Goal: Task Accomplishment & Management: Use online tool/utility

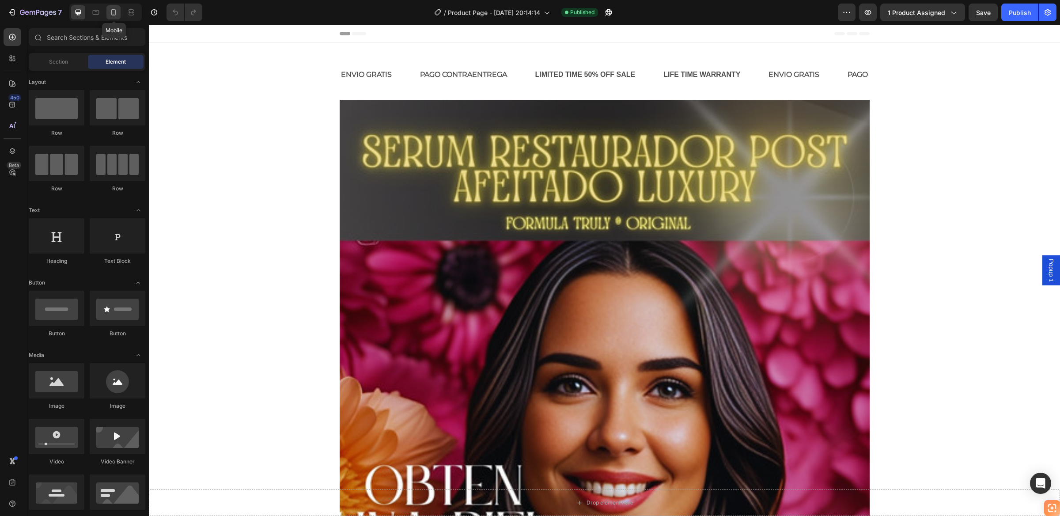
click at [117, 12] on icon at bounding box center [113, 12] width 9 height 9
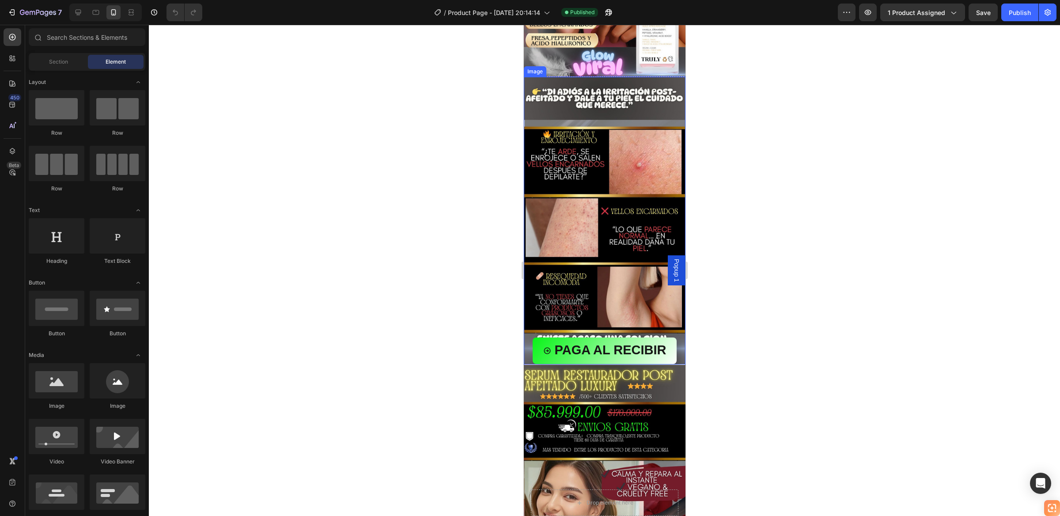
scroll to position [133, 0]
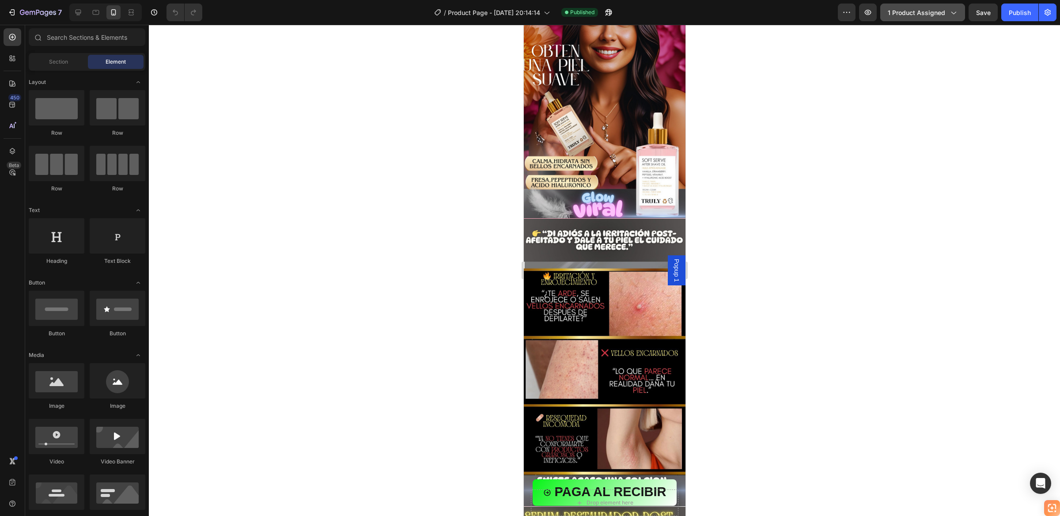
click at [950, 12] on icon "button" at bounding box center [953, 12] width 9 height 9
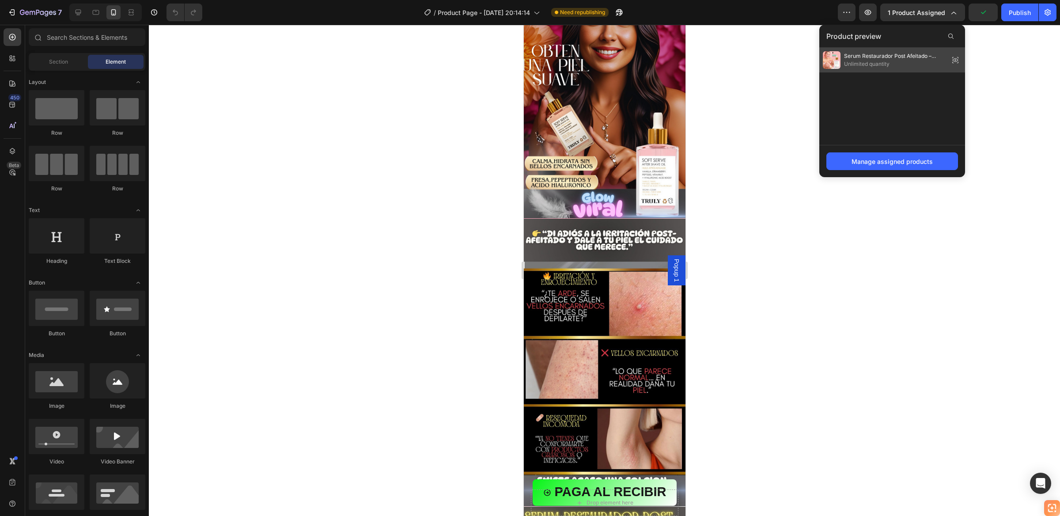
click at [958, 60] on icon at bounding box center [958, 60] width 0 height 0
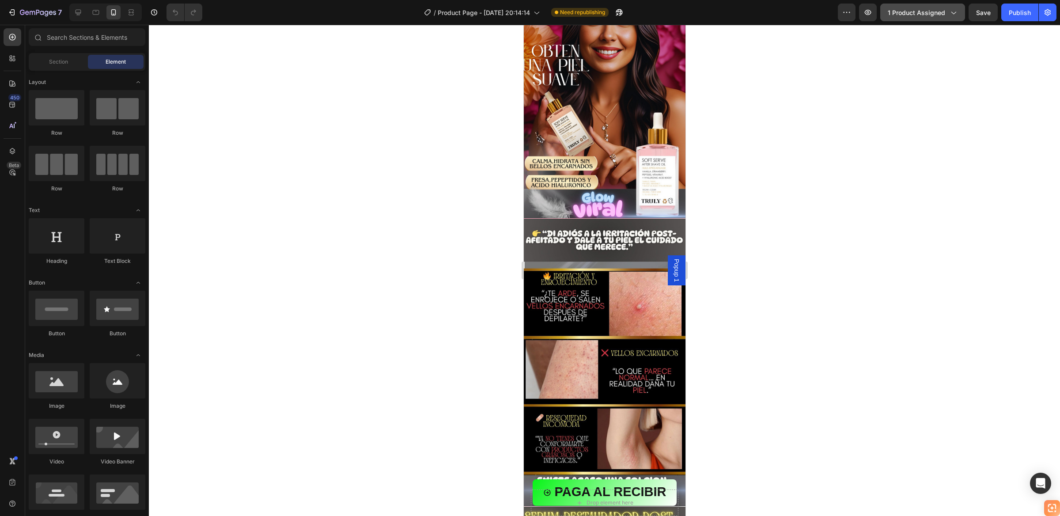
click at [955, 12] on icon "button" at bounding box center [954, 13] width 5 height 3
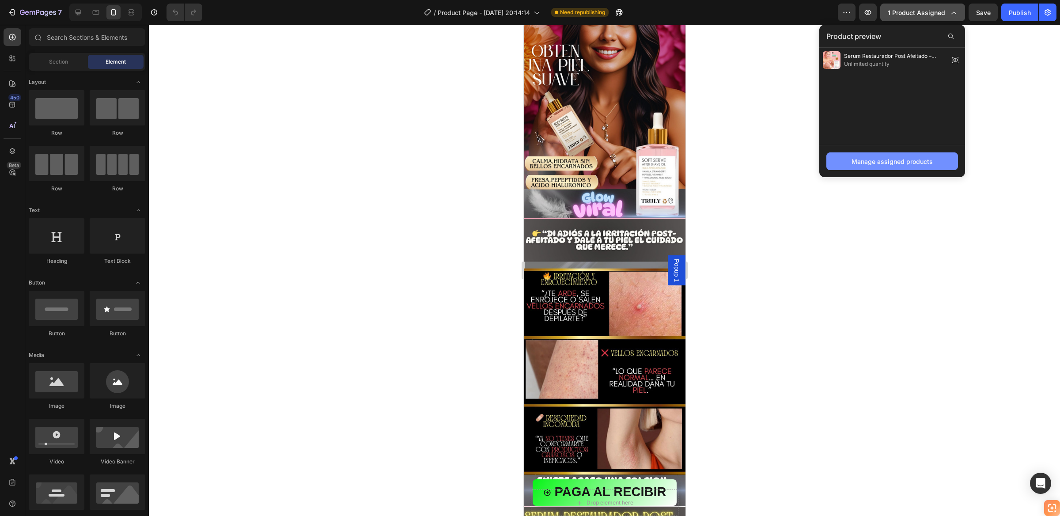
click at [895, 165] on div "Manage assigned products" at bounding box center [892, 161] width 81 height 9
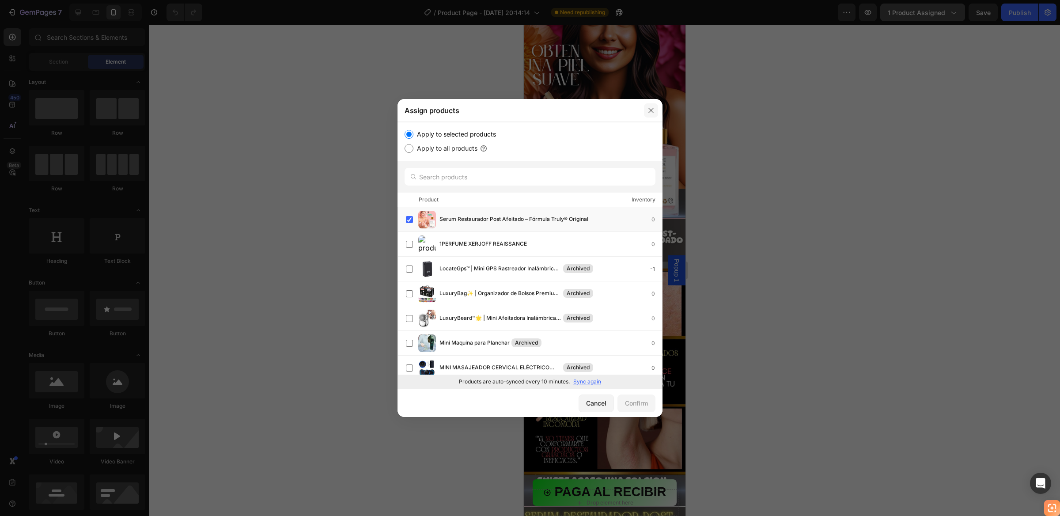
drag, startPoint x: 655, startPoint y: 110, endPoint x: 138, endPoint y: 87, distance: 517.4
click at [655, 110] on button "button" at bounding box center [651, 110] width 14 height 14
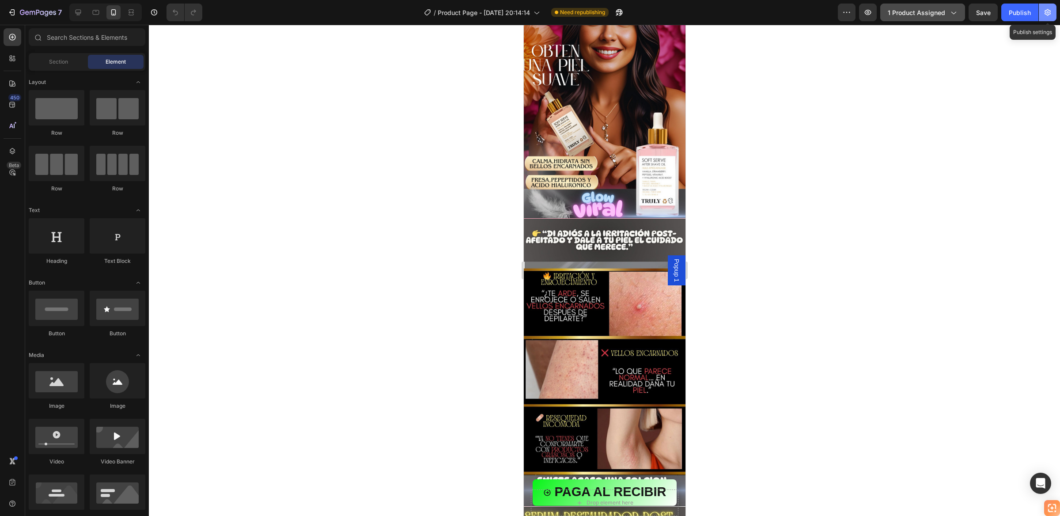
click at [1053, 13] on button "button" at bounding box center [1048, 13] width 18 height 18
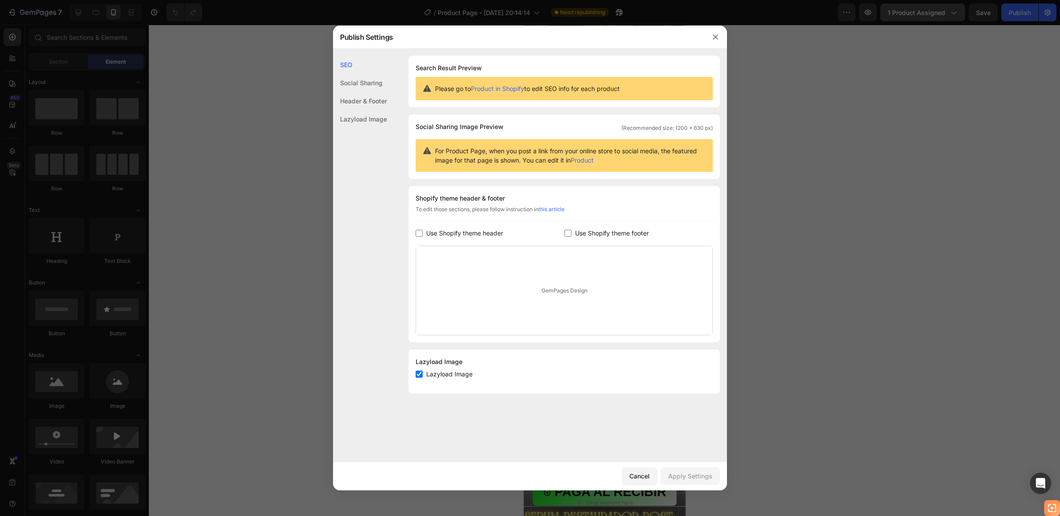
click at [358, 92] on div "Social Sharing" at bounding box center [360, 101] width 54 height 18
click at [357, 110] on div "Header & Footer" at bounding box center [360, 119] width 54 height 18
click at [357, 116] on div "Lazyload Image" at bounding box center [360, 119] width 54 height 18
click at [716, 36] on icon "button" at bounding box center [715, 36] width 5 height 5
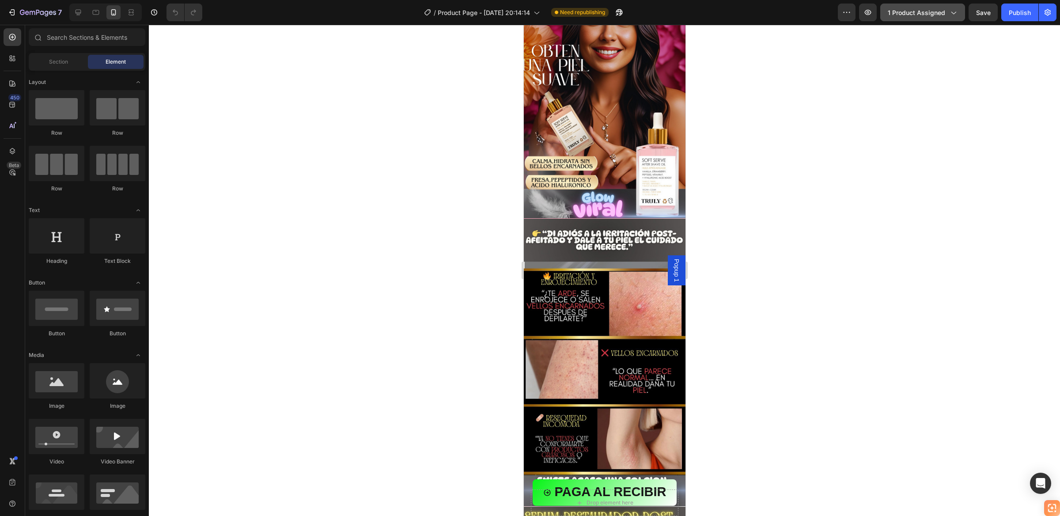
click at [959, 11] on button "1 product assigned" at bounding box center [922, 13] width 85 height 18
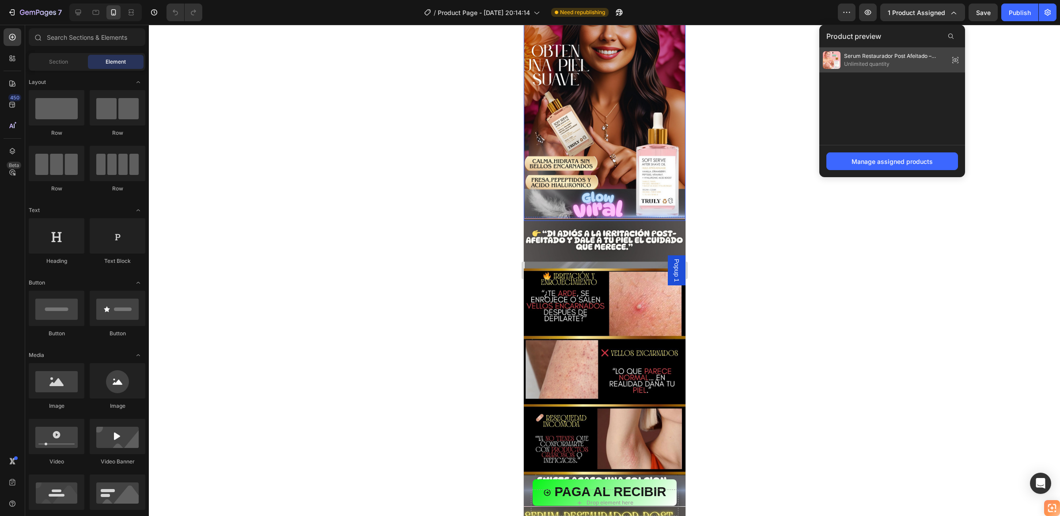
click at [959, 61] on icon at bounding box center [955, 60] width 12 height 12
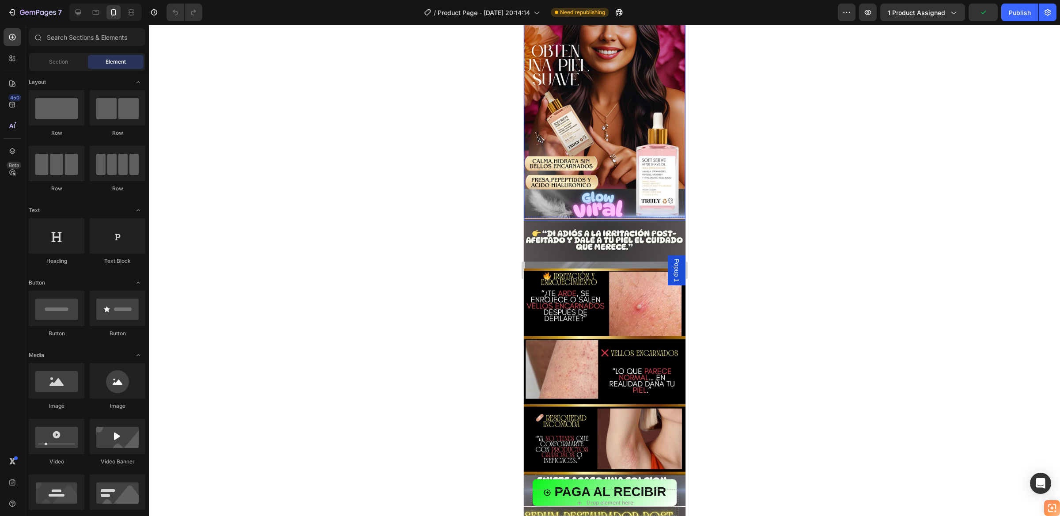
click at [938, 11] on span "1 product assigned" at bounding box center [916, 12] width 57 height 9
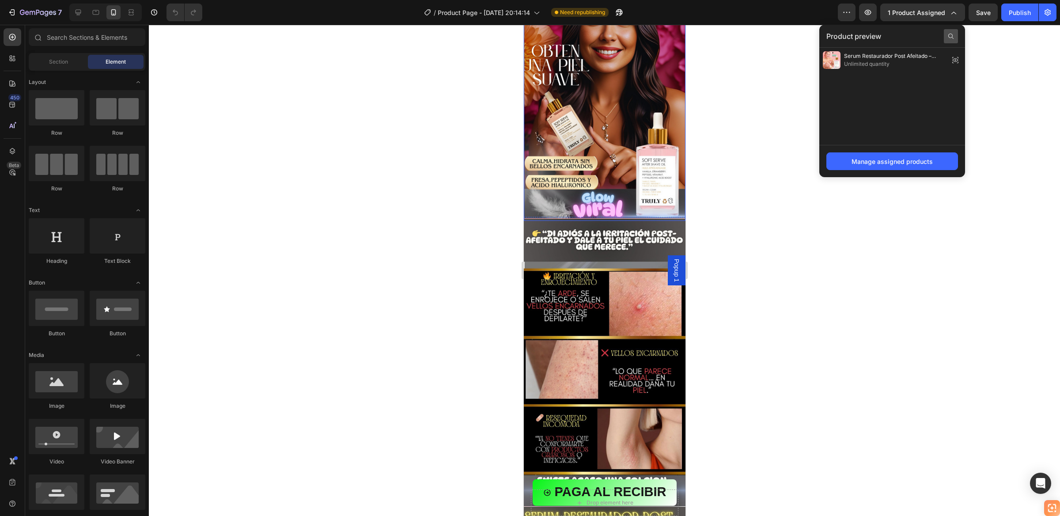
click at [952, 33] on icon at bounding box center [951, 36] width 7 height 7
click at [876, 158] on div "Manage assigned products" at bounding box center [892, 161] width 81 height 9
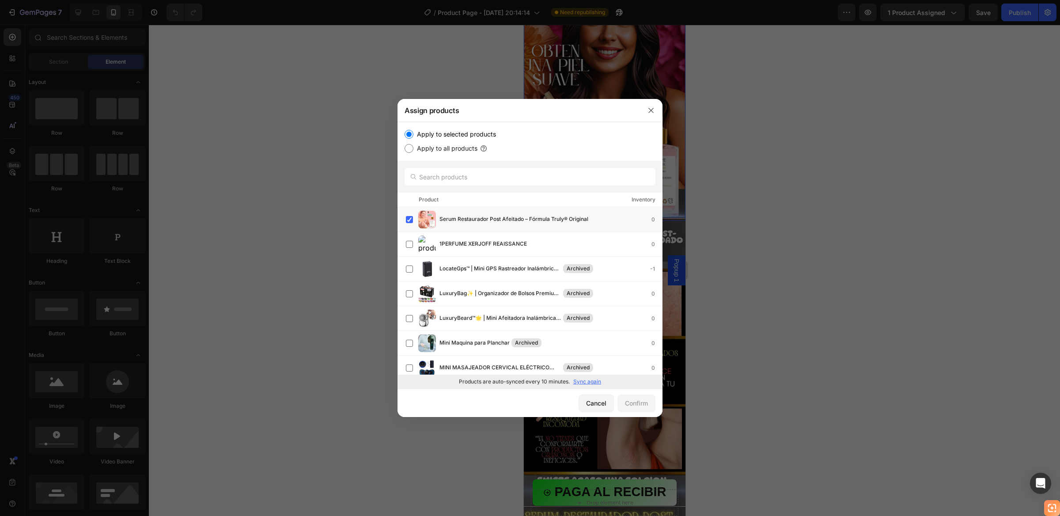
click at [415, 148] on label "Apply to all products" at bounding box center [445, 148] width 64 height 11
click at [413, 148] on input "Apply to all products" at bounding box center [409, 148] width 9 height 9
radio input "true"
click at [411, 135] on input "Apply to selected products" at bounding box center [409, 134] width 9 height 9
radio input "true"
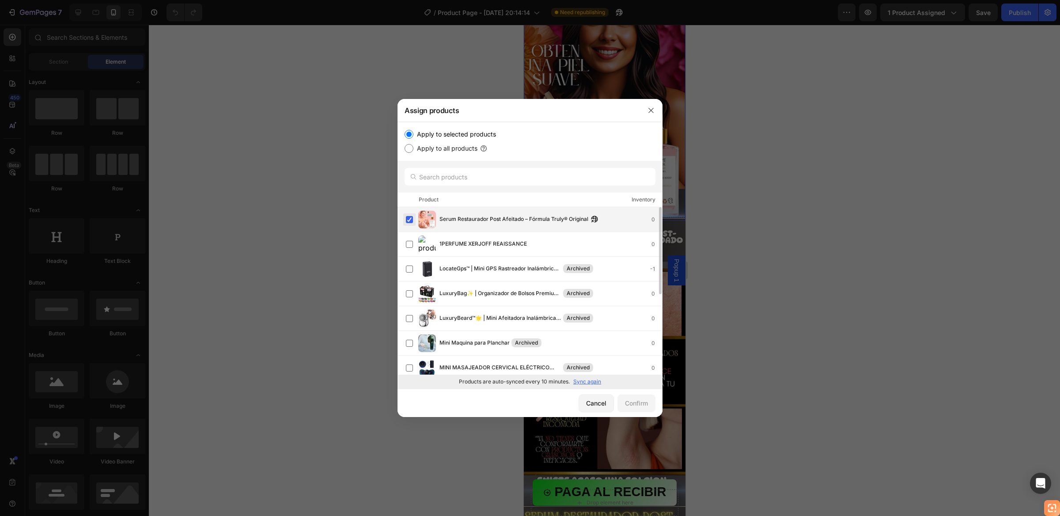
click at [411, 219] on label at bounding box center [409, 219] width 7 height 7
click at [637, 404] on div "Confirm" at bounding box center [636, 402] width 23 height 9
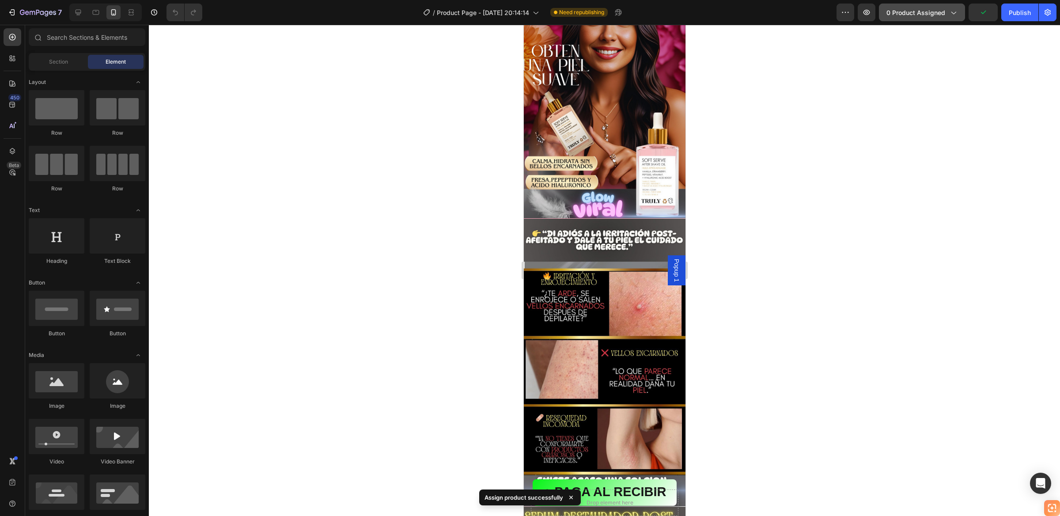
click at [947, 8] on div "0 product assigned" at bounding box center [922, 12] width 71 height 9
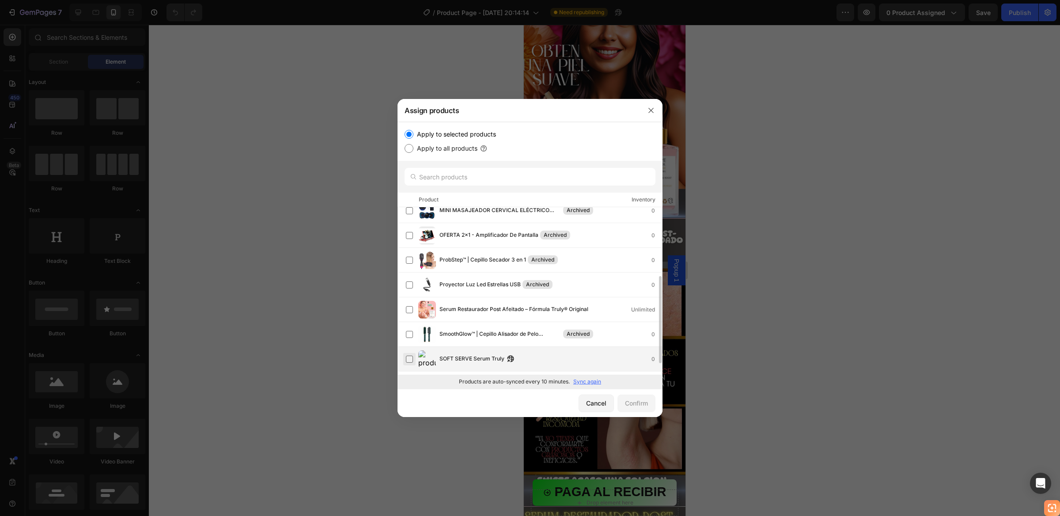
click at [412, 358] on label at bounding box center [409, 359] width 7 height 7
click at [636, 401] on div "Confirm" at bounding box center [636, 402] width 23 height 9
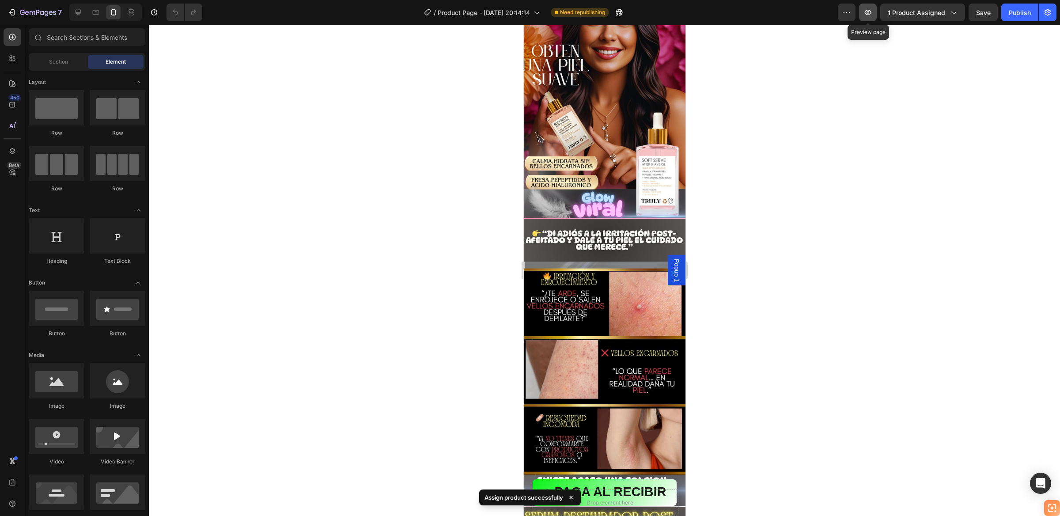
click at [871, 13] on icon "button" at bounding box center [868, 12] width 7 height 5
click at [1017, 12] on div "Publish" at bounding box center [1020, 12] width 22 height 9
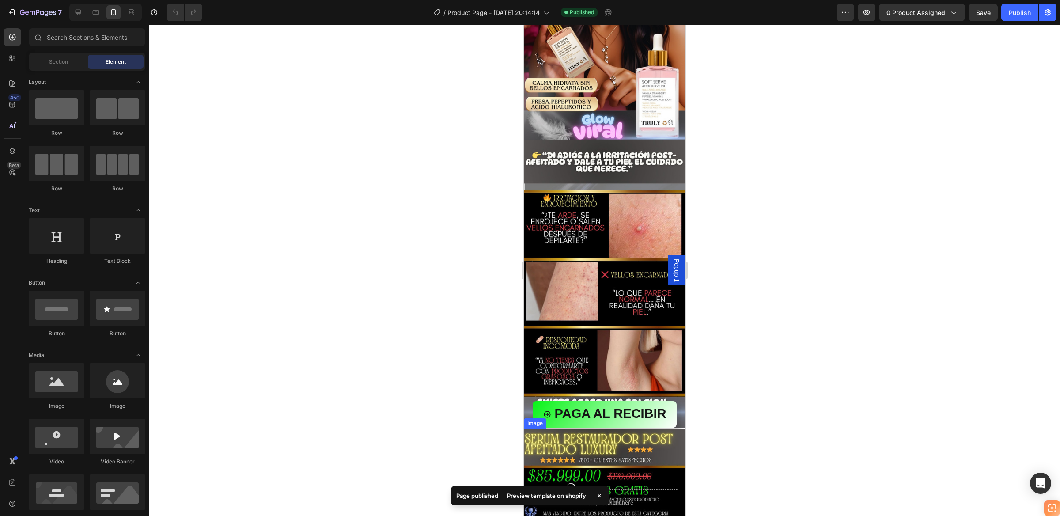
scroll to position [265, 0]
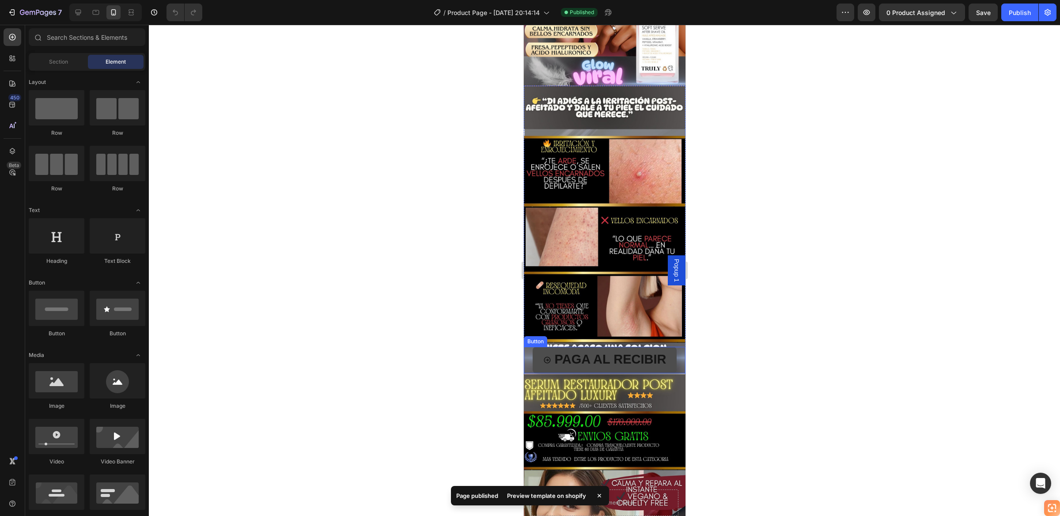
click at [544, 356] on icon at bounding box center [546, 359] width 7 height 7
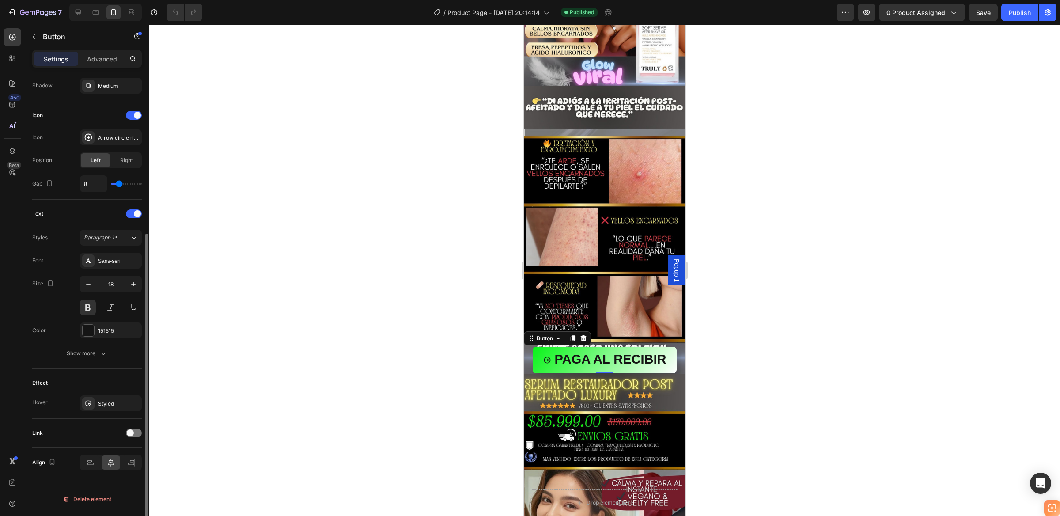
scroll to position [108, 0]
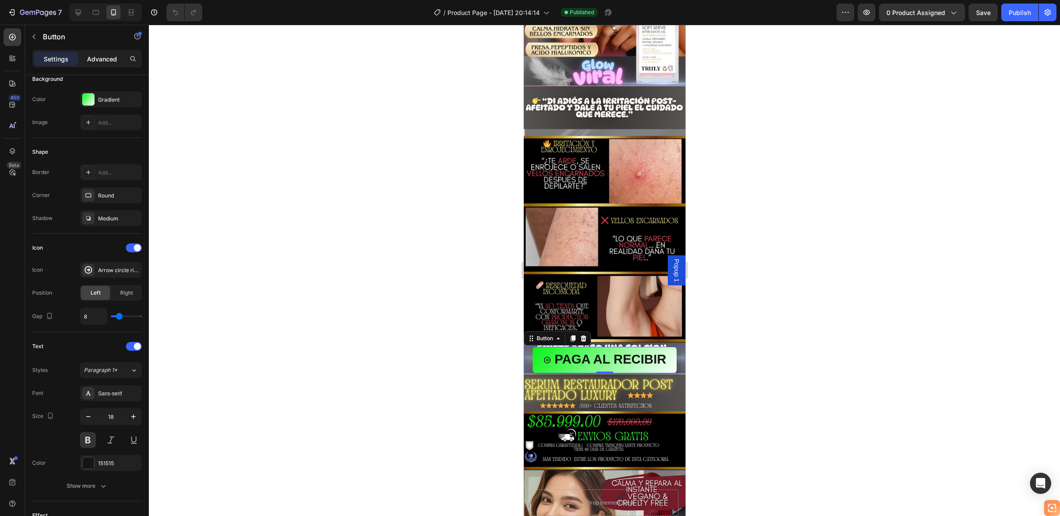
click at [102, 57] on p "Advanced" at bounding box center [102, 58] width 30 height 9
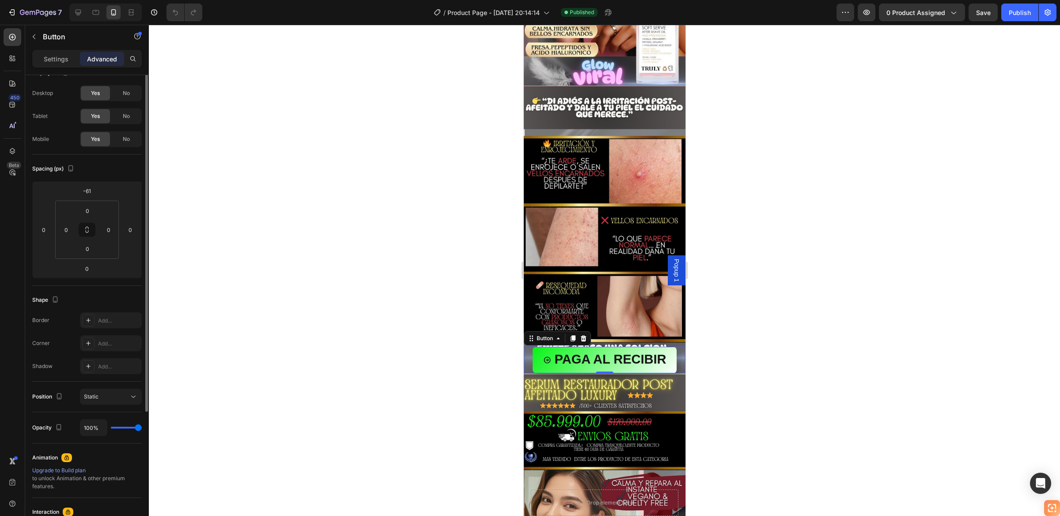
scroll to position [0, 0]
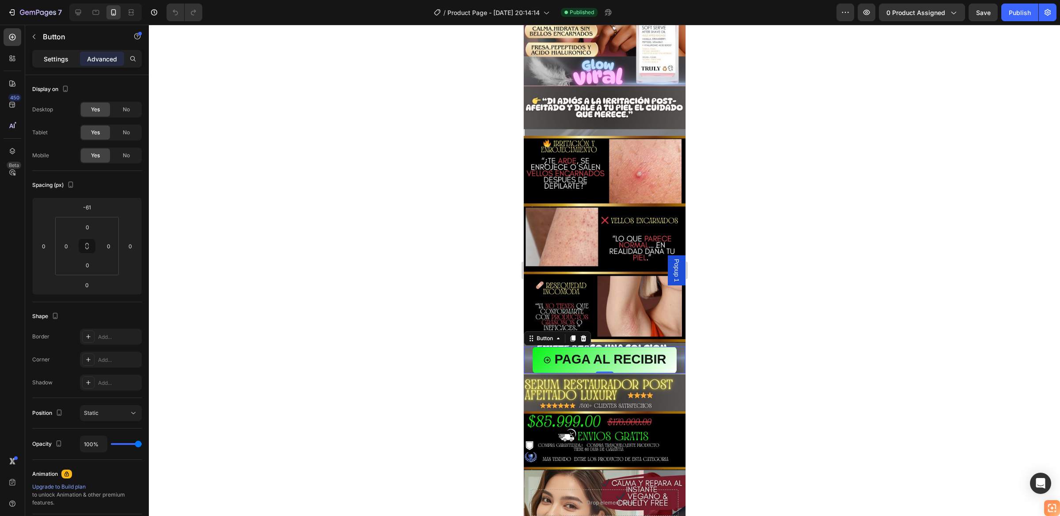
click at [53, 60] on p "Settings" at bounding box center [56, 58] width 25 height 9
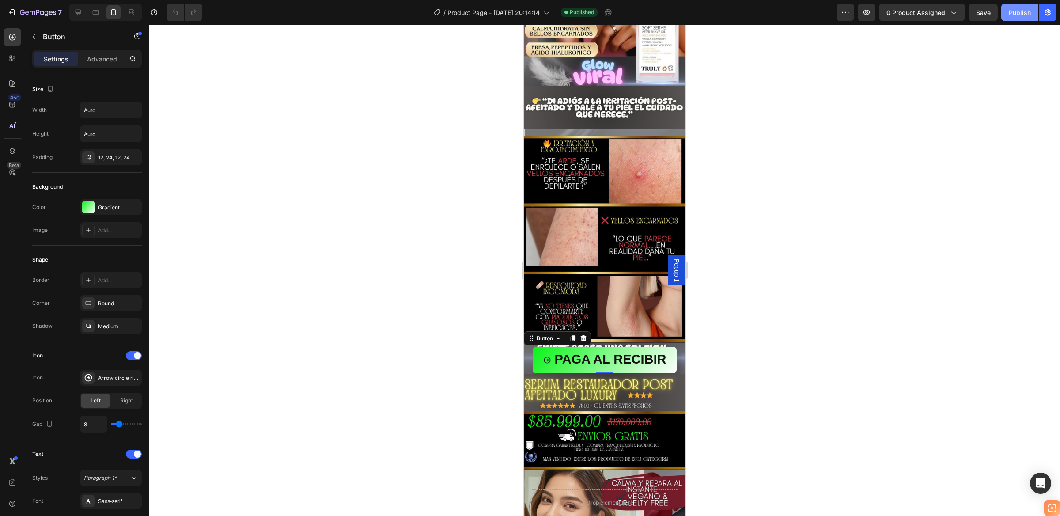
click at [1018, 12] on div "Publish" at bounding box center [1020, 12] width 22 height 9
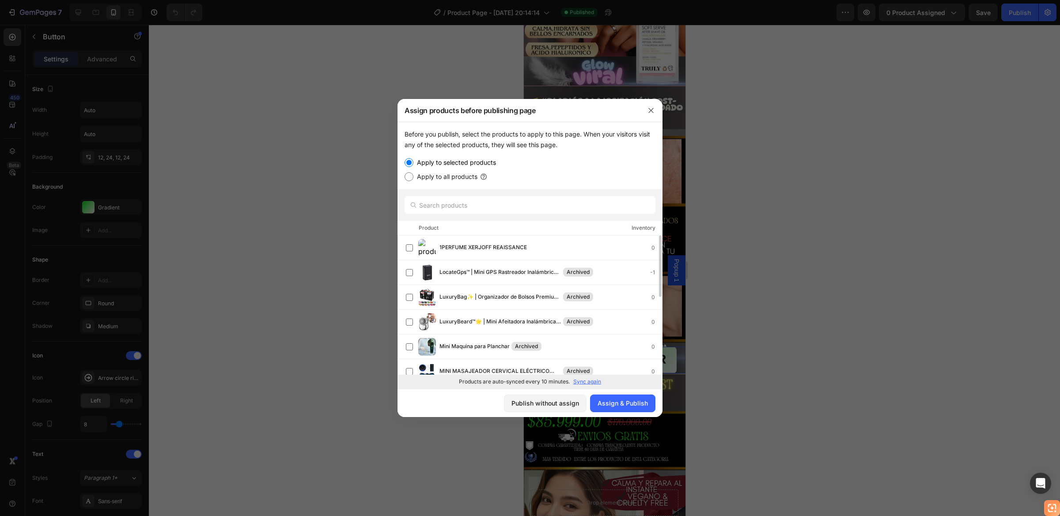
scroll to position [180, 0]
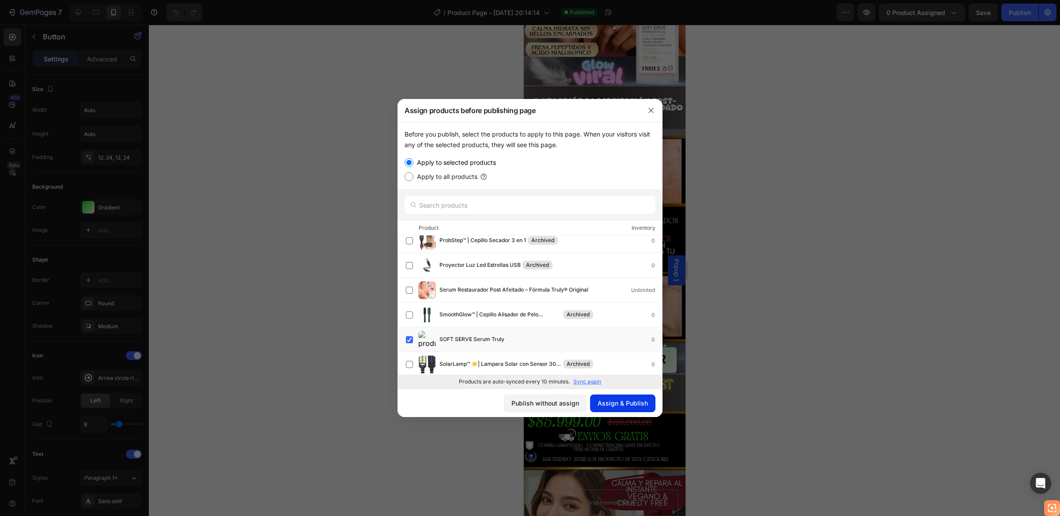
click at [627, 401] on div "Assign & Publish" at bounding box center [623, 402] width 50 height 9
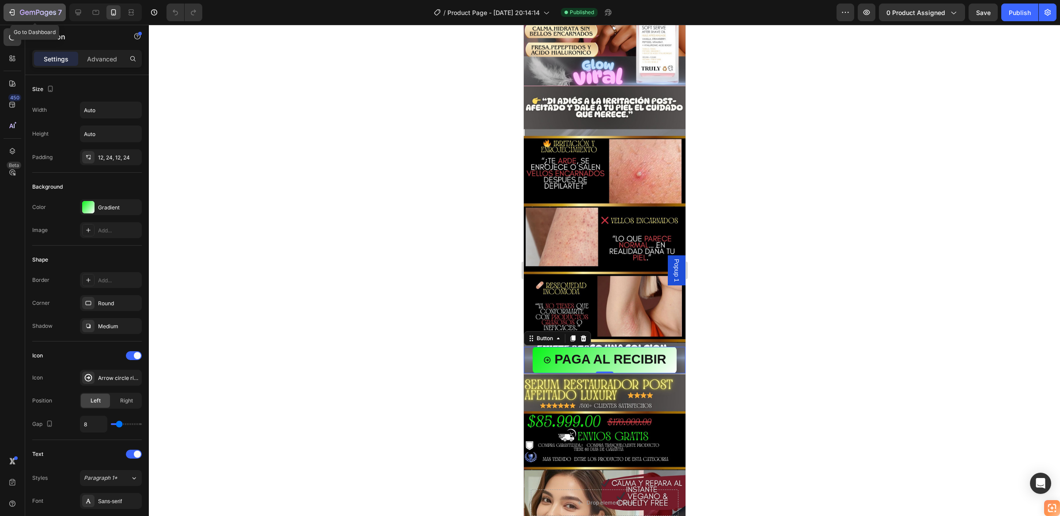
click at [11, 15] on icon "button" at bounding box center [12, 12] width 9 height 9
